Goal: Task Accomplishment & Management: Manage account settings

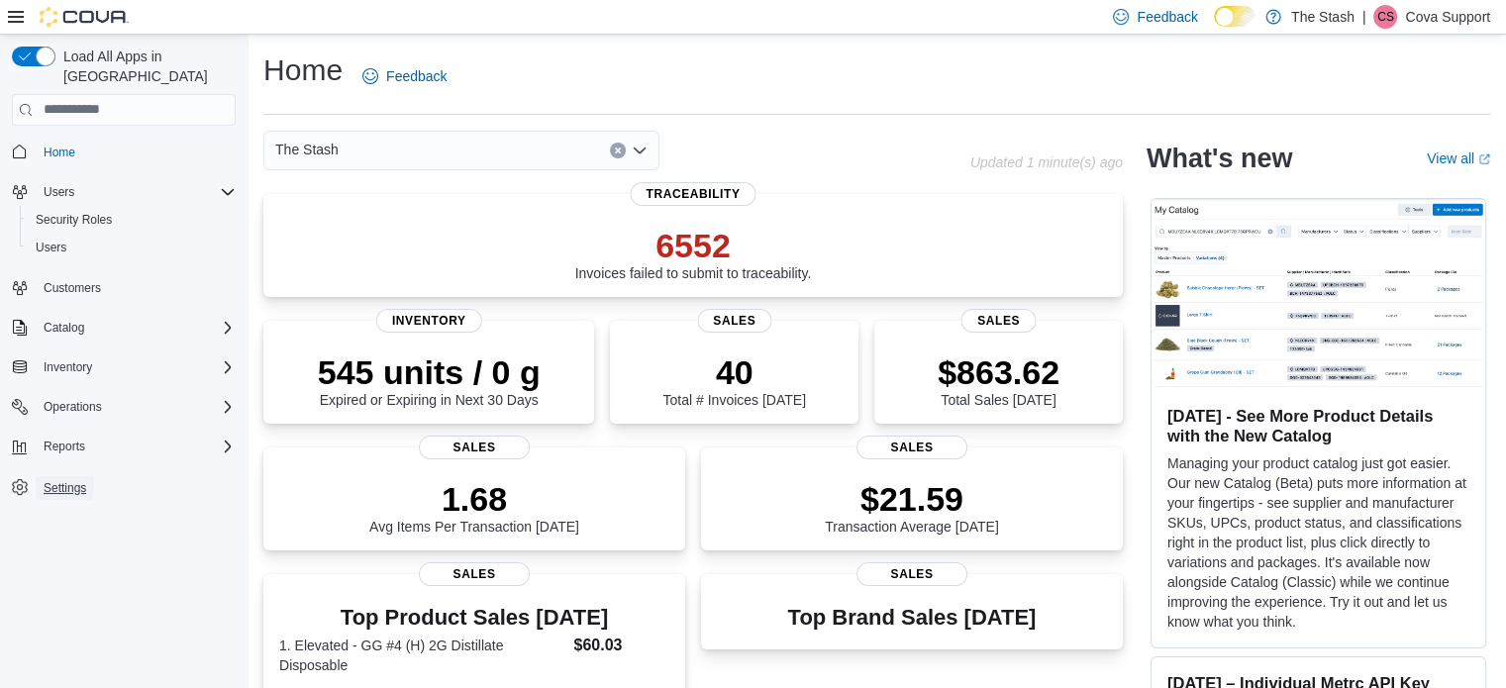
click at [66, 480] on span "Settings" at bounding box center [65, 488] width 43 height 16
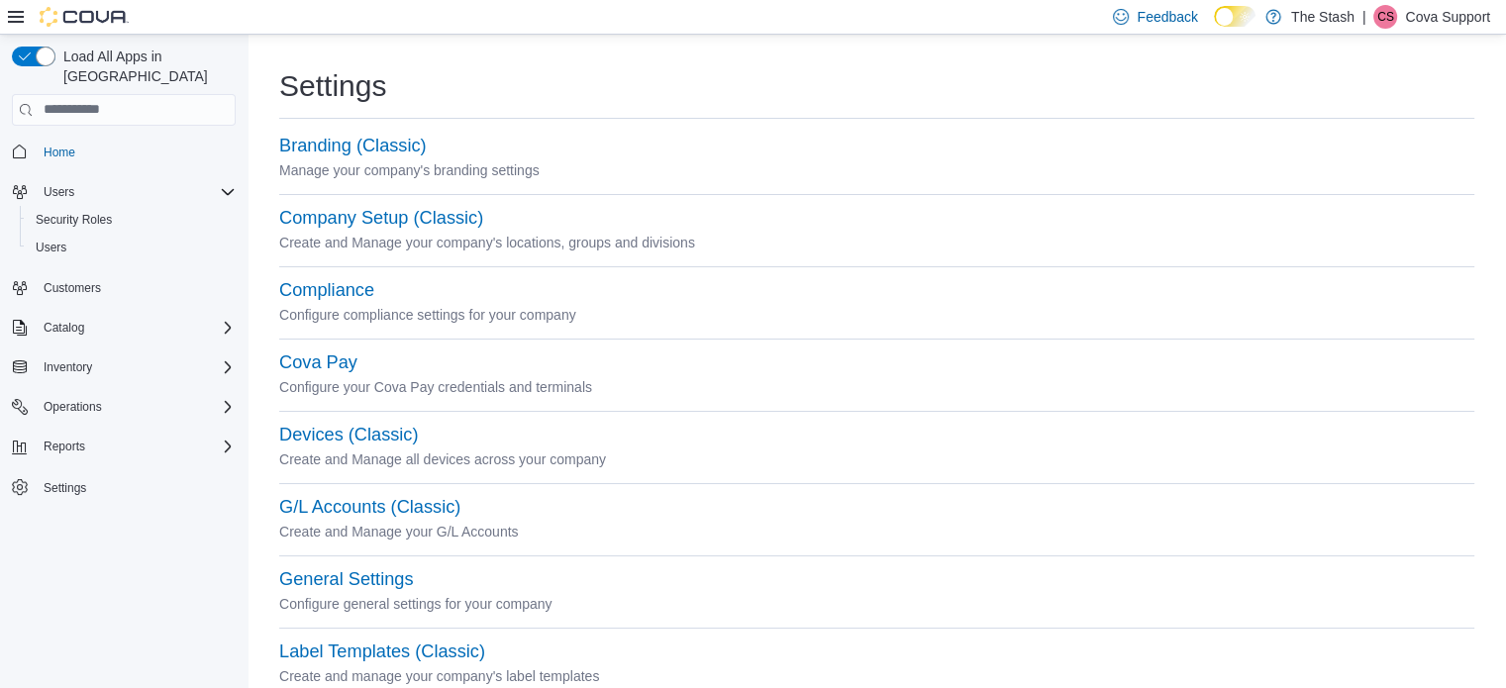
click at [406, 231] on p "Create and Manage your company's locations, groups and divisions" at bounding box center [876, 243] width 1195 height 24
click at [408, 224] on button "Company Setup (Classic)" at bounding box center [381, 218] width 204 height 21
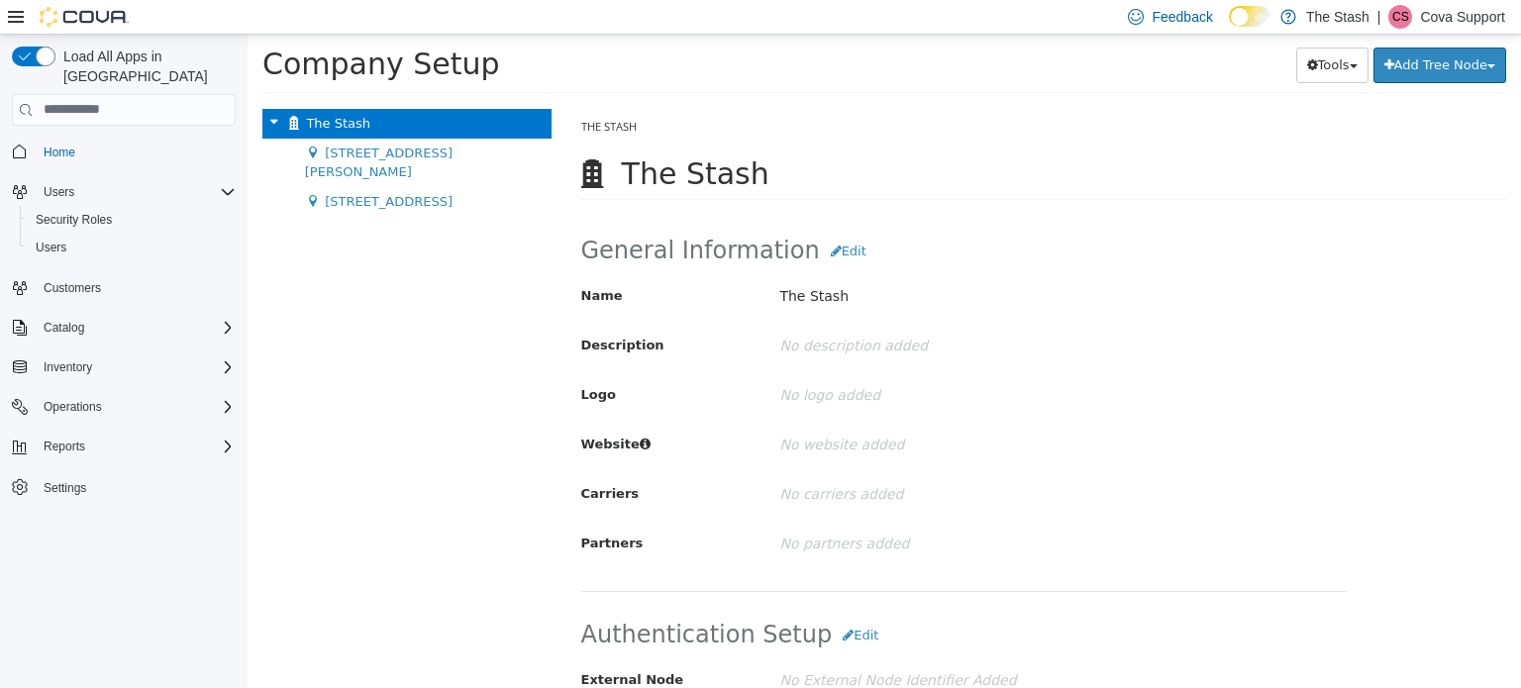
click at [392, 340] on div "The Stash Move Company [STREET_ADDRESS][PERSON_NAME] Move Location [STREET_ADDR…" at bounding box center [407, 397] width 319 height 579
click at [1440, 18] on p "Cova Support" at bounding box center [1462, 17] width 85 height 24
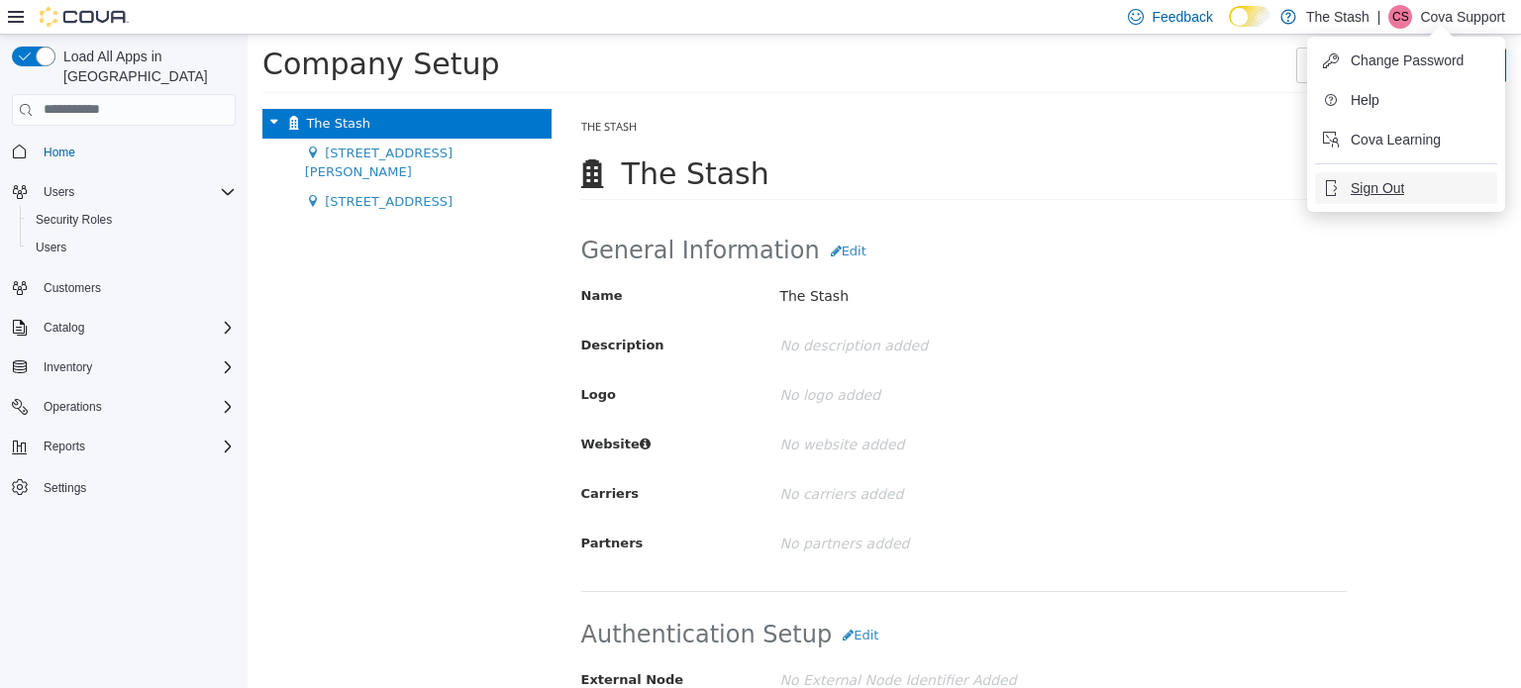
click at [1390, 179] on span "Sign Out" at bounding box center [1377, 188] width 53 height 20
